Goal: Navigation & Orientation: Find specific page/section

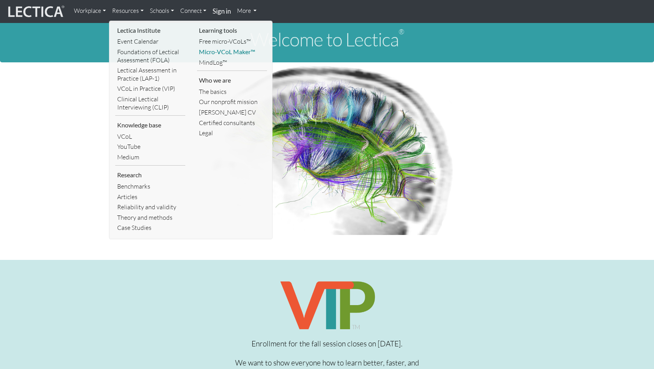
scroll to position [4, 0]
click at [127, 196] on link "Articles" at bounding box center [150, 197] width 70 height 11
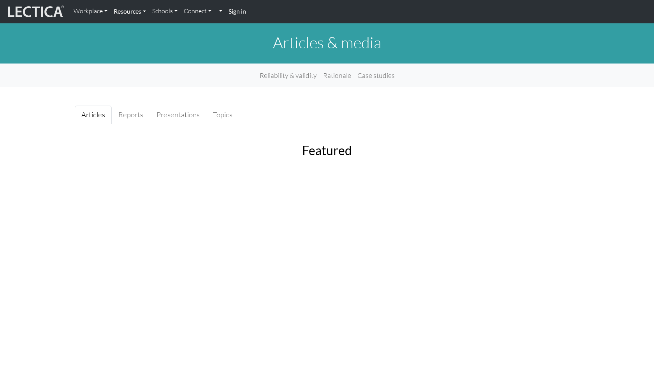
click at [128, 10] on link "Resources" at bounding box center [130, 11] width 39 height 16
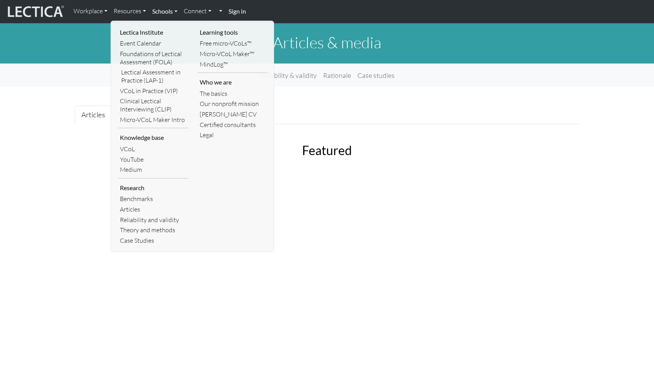
click at [173, 9] on link "Schools" at bounding box center [165, 11] width 32 height 16
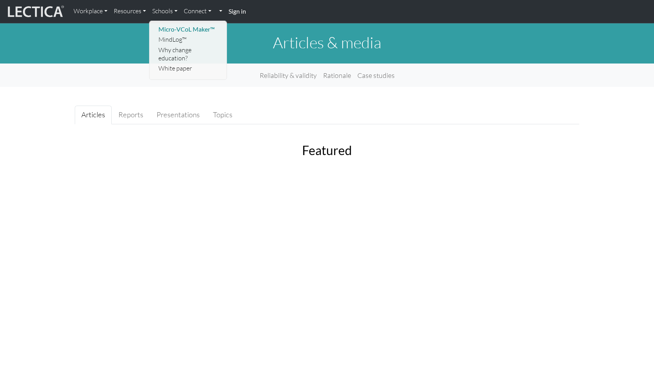
click at [176, 26] on link "Micro-VCoL Maker™" at bounding box center [189, 29] width 64 height 11
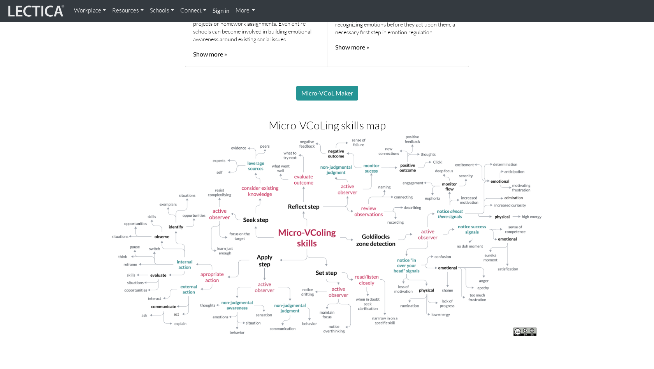
scroll to position [682, 0]
